Goal: Task Accomplishment & Management: Manage account settings

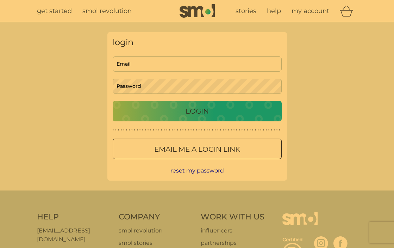
click at [181, 66] on input "Email" at bounding box center [197, 63] width 169 height 15
type input "[EMAIL_ADDRESS][DOMAIN_NAME]"
click at [113, 101] on button "Login" at bounding box center [197, 111] width 169 height 20
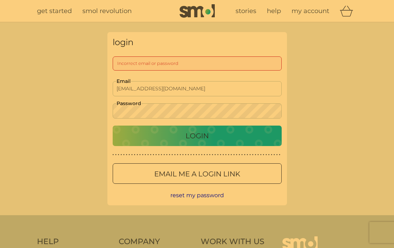
click at [82, 108] on div "login Incorrect email or password [EMAIL_ADDRESS][DOMAIN_NAME] Email Password L…" at bounding box center [197, 118] width 394 height 193
click at [113, 125] on button "Login" at bounding box center [197, 135] width 169 height 20
click at [188, 176] on div at bounding box center [197, 173] width 25 height 7
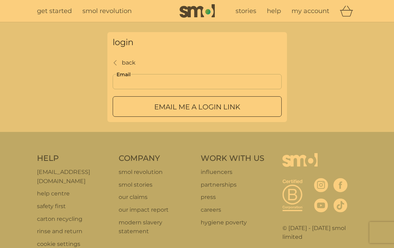
click at [191, 88] on input "Email" at bounding box center [197, 81] width 169 height 15
type input "[EMAIL_ADDRESS][DOMAIN_NAME]"
click at [219, 111] on p "Email me a login link" at bounding box center [197, 106] width 86 height 11
